Goal: Transaction & Acquisition: Purchase product/service

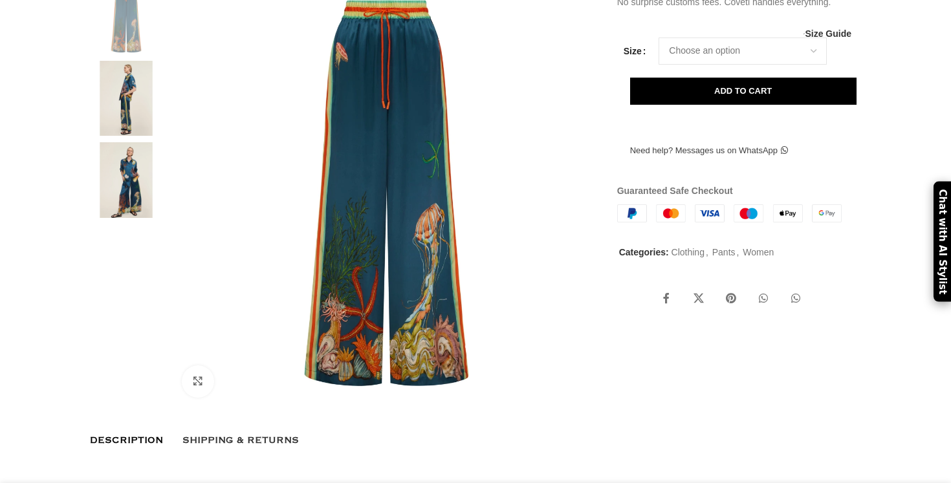
scroll to position [257, 0]
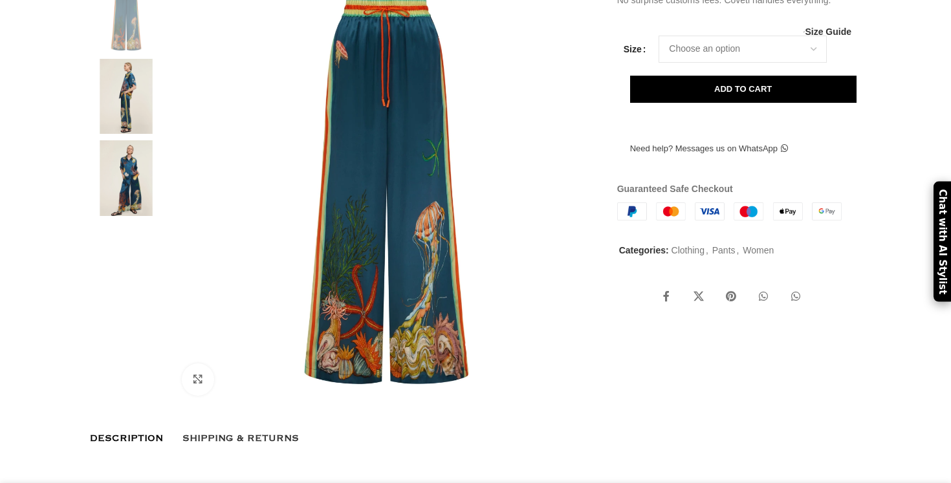
click at [135, 133] on img at bounding box center [126, 97] width 79 height 76
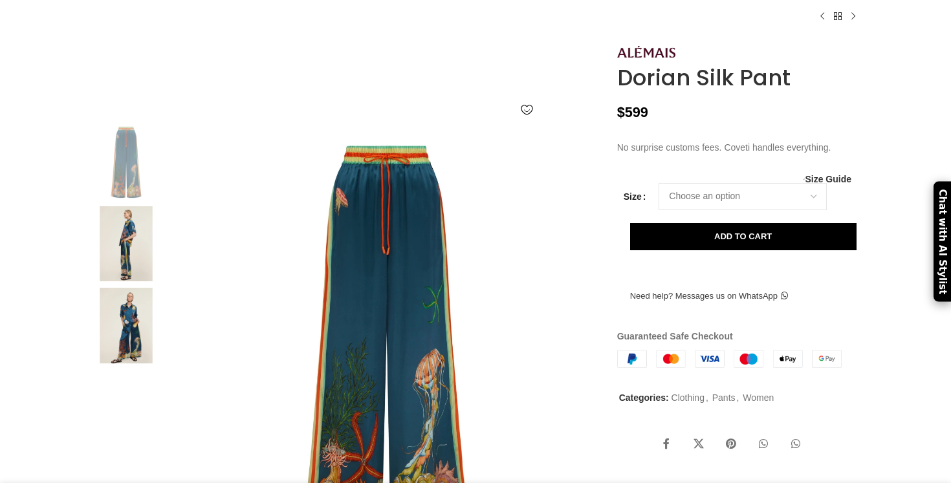
scroll to position [110, 0]
click at [131, 279] on img at bounding box center [126, 244] width 79 height 76
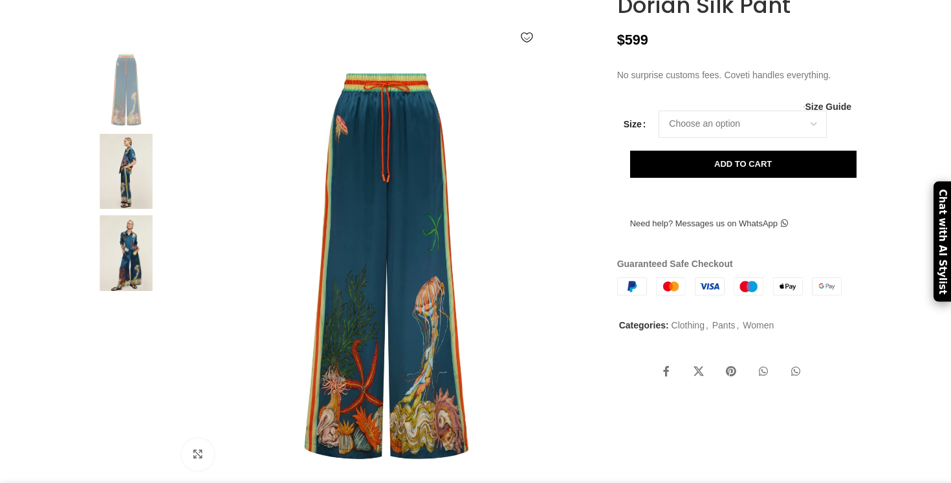
scroll to position [185, 0]
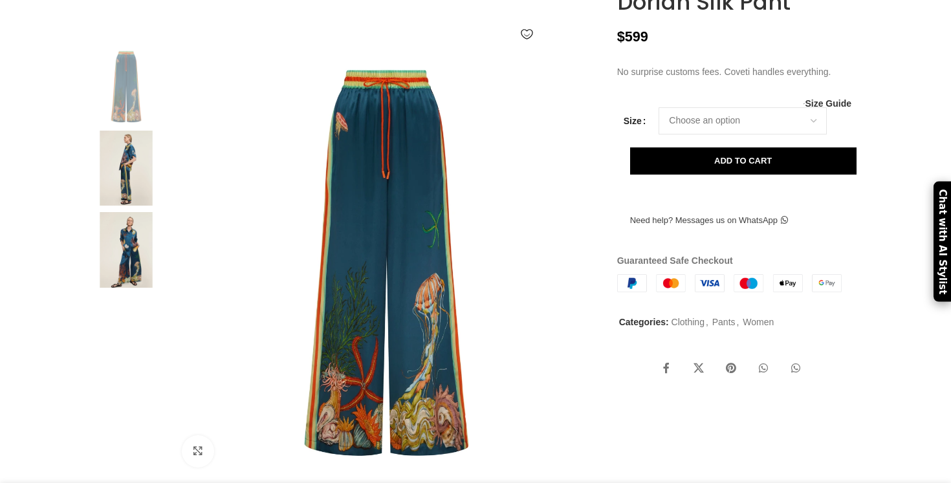
click at [120, 288] on img at bounding box center [126, 250] width 79 height 76
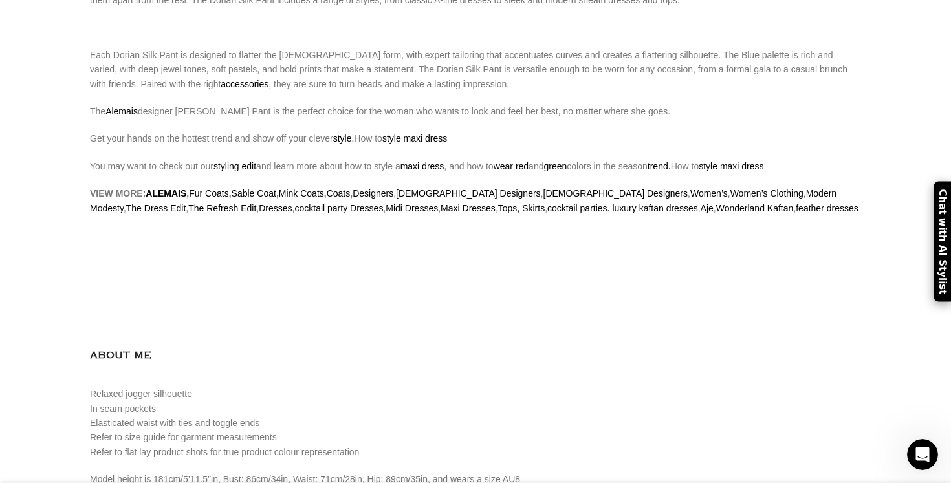
scroll to position [0, 408]
